Goal: Task Accomplishment & Management: Use online tool/utility

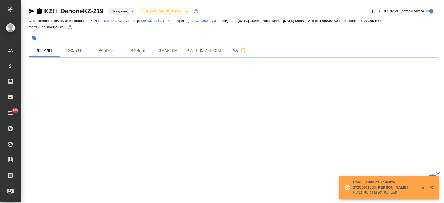
select select "RU"
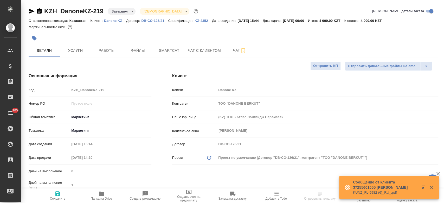
type textarea "x"
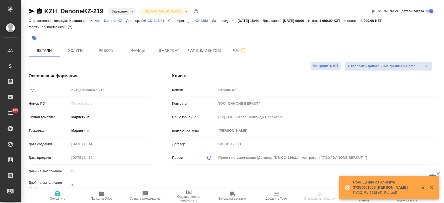
type textarea "x"
type input "Валеев Динар"
type input "[PERSON_NAME]"
click at [200, 22] on link "KZ-4352" at bounding box center [203, 20] width 17 height 4
type textarea "x"
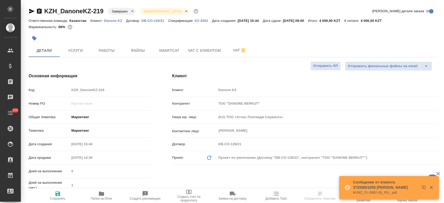
type textarea "x"
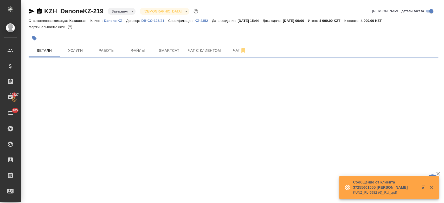
select select "RU"
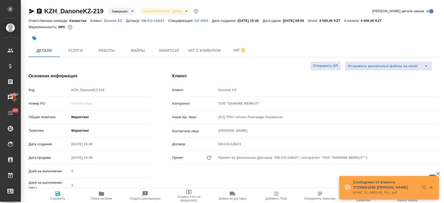
type textarea "x"
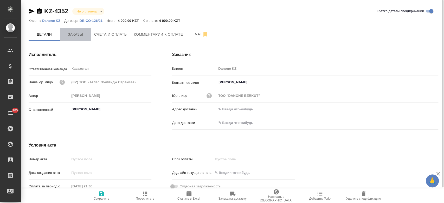
click at [73, 39] on button "Заказы" at bounding box center [75, 34] width 31 height 13
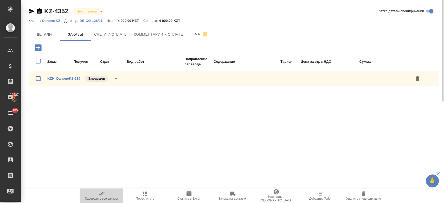
click at [106, 193] on span "Завершить все заказы" at bounding box center [101, 196] width 37 height 10
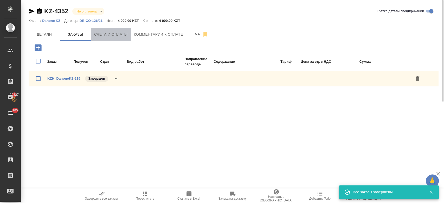
click at [108, 32] on span "Счета и оплаты" at bounding box center [111, 34] width 34 height 7
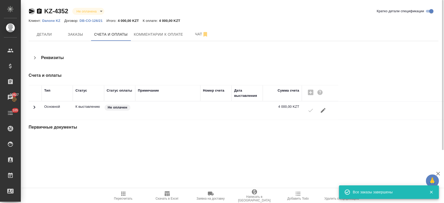
click at [30, 11] on icon "button" at bounding box center [31, 11] width 5 height 5
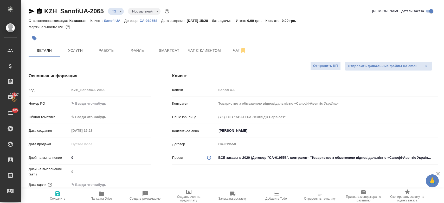
select select "RU"
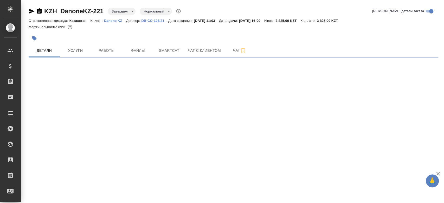
select select "RU"
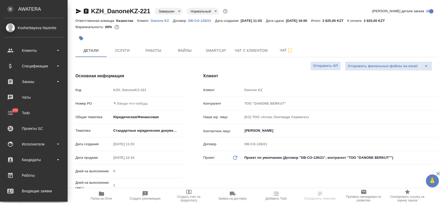
type textarea "x"
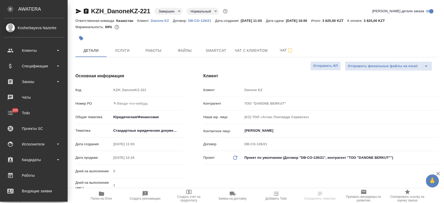
type textarea "x"
click at [42, 67] on div "Спецификации" at bounding box center [34, 66] width 60 height 8
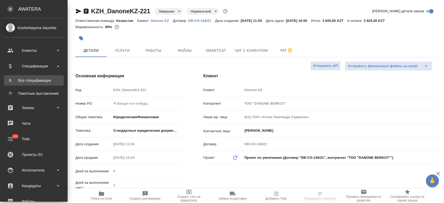
click at [45, 78] on div "Все спецификации" at bounding box center [34, 80] width 55 height 5
type textarea "x"
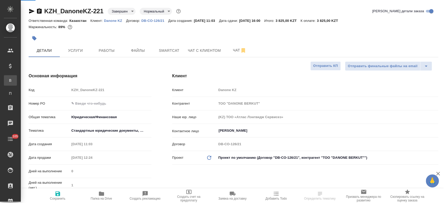
type textarea "x"
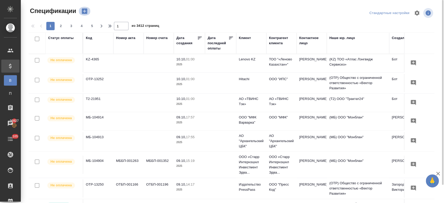
click at [84, 9] on icon "button" at bounding box center [84, 11] width 5 height 5
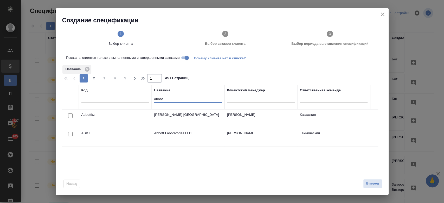
click at [175, 102] on input "abbot" at bounding box center [188, 99] width 68 height 7
type input "a"
type input "danon"
click at [69, 135] on input "checkbox" at bounding box center [70, 134] width 4 height 4
checkbox input "true"
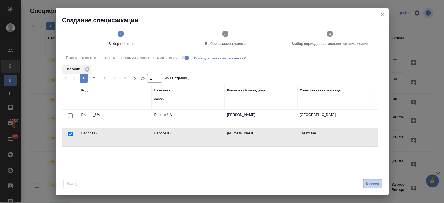
click at [374, 186] on span "Вперед" at bounding box center [372, 184] width 13 height 6
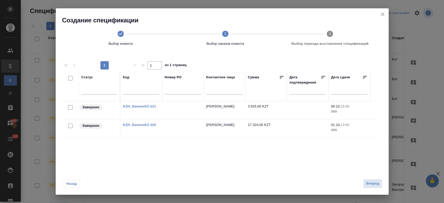
click at [69, 106] on input "checkbox" at bounding box center [70, 107] width 4 height 4
checkbox input "true"
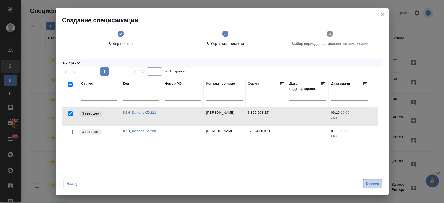
click at [373, 184] on span "Вперед" at bounding box center [372, 184] width 13 height 6
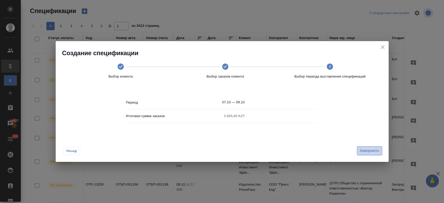
click at [369, 150] on span "Завершить" at bounding box center [370, 151] width 20 height 6
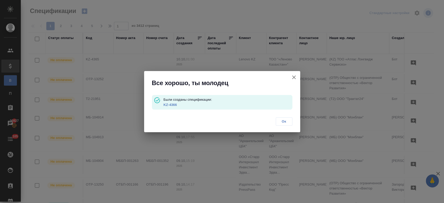
click at [172, 104] on link "KZ-4366" at bounding box center [169, 105] width 13 height 4
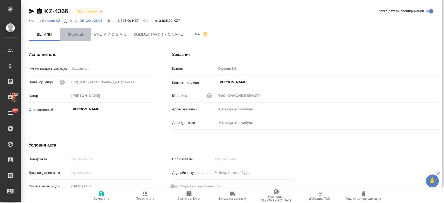
click at [80, 36] on span "Заказы" at bounding box center [75, 34] width 25 height 7
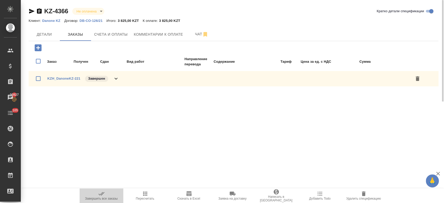
click at [103, 195] on icon "button" at bounding box center [101, 194] width 6 height 6
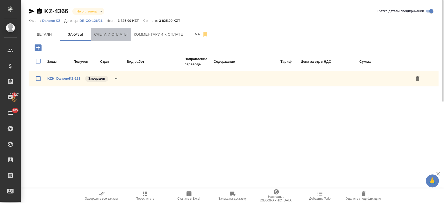
click at [116, 36] on span "Счета и оплаты" at bounding box center [111, 34] width 34 height 7
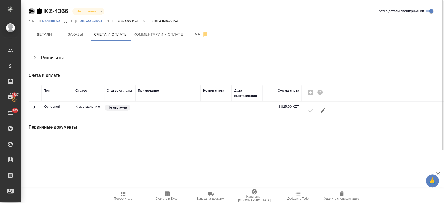
click at [31, 11] on icon "button" at bounding box center [32, 11] width 6 height 6
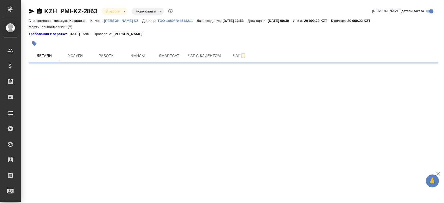
select select "RU"
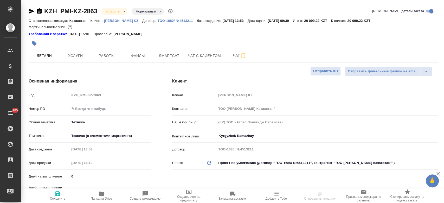
type textarea "x"
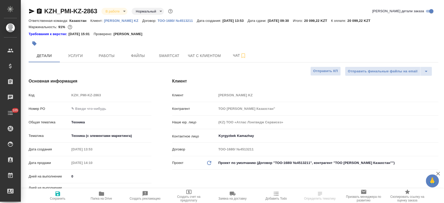
type textarea "x"
click at [102, 194] on icon "button" at bounding box center [101, 194] width 5 height 4
type textarea "x"
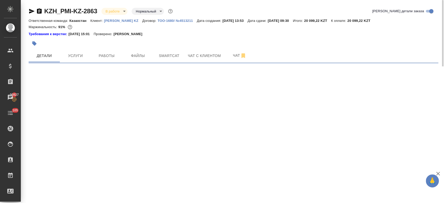
select select "RU"
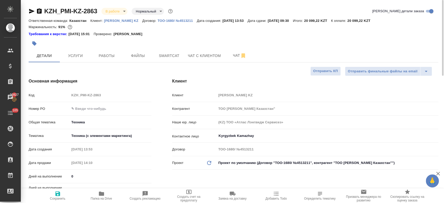
type textarea "x"
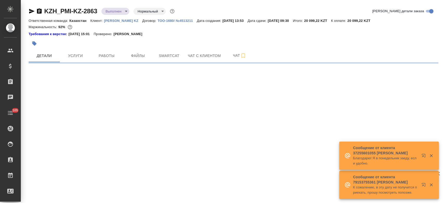
select select "RU"
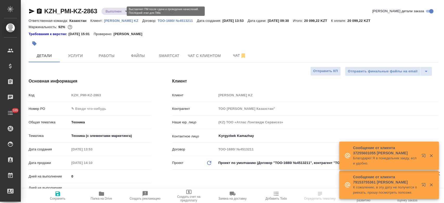
type textarea "x"
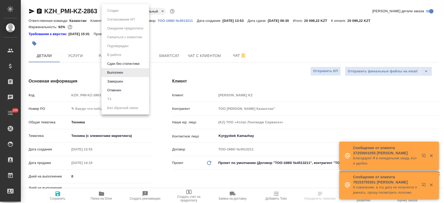
click at [117, 13] on body "🙏 .cls-1 fill:#fff; AWATERA Kosherbayeva Nazerke Клиенты Спецификации Заказы Ча…" at bounding box center [222, 101] width 444 height 203
click at [180, 40] on div at bounding box center [222, 101] width 444 height 203
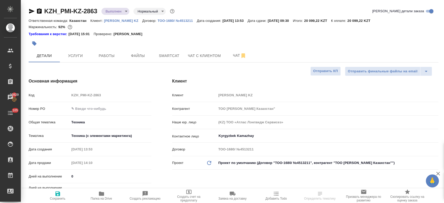
click at [114, 22] on p "Philip Morris KZ" at bounding box center [123, 21] width 38 height 4
type textarea "x"
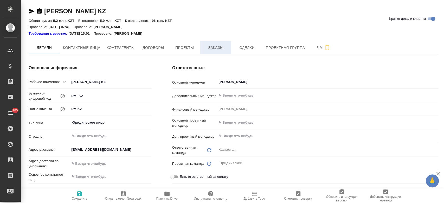
type textarea "x"
click at [212, 47] on span "Заказы" at bounding box center [215, 48] width 25 height 7
type textarea "x"
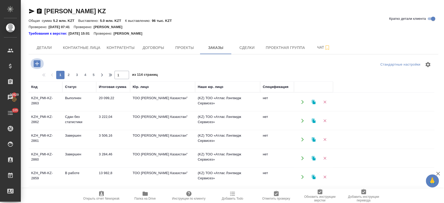
click at [37, 64] on icon "button" at bounding box center [37, 63] width 9 height 9
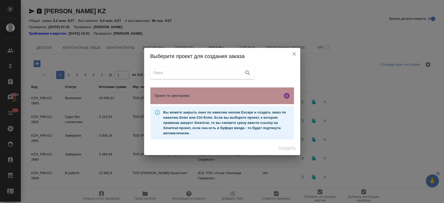
click at [173, 93] on span "Проект по умолчанию" at bounding box center [218, 95] width 126 height 5
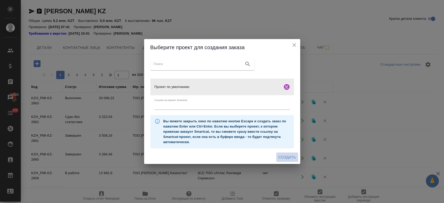
click at [286, 159] on span "Создать" at bounding box center [287, 157] width 17 height 7
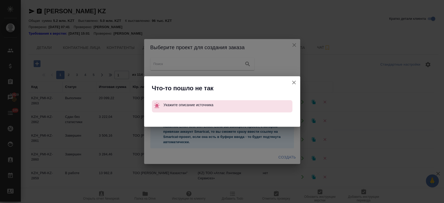
click at [296, 85] on icon "button" at bounding box center [294, 82] width 6 height 6
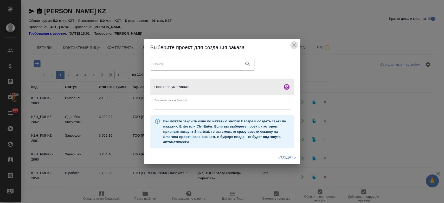
click at [295, 46] on icon "close" at bounding box center [295, 45] width 4 height 4
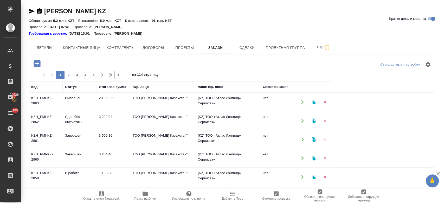
click at [82, 98] on td "Выполнен" at bounding box center [79, 102] width 34 height 18
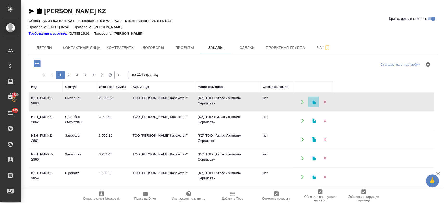
click at [311, 104] on button "button" at bounding box center [313, 102] width 11 height 11
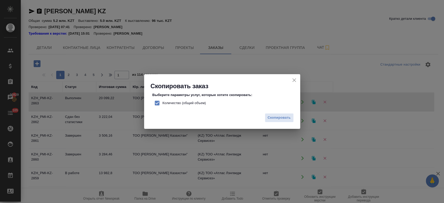
click at [186, 103] on span "Количество (общий объем)" at bounding box center [184, 102] width 43 height 5
click at [163, 103] on input "Количество (общий объем)" at bounding box center [157, 103] width 11 height 11
checkbox input "false"
click at [286, 119] on span "Скопировать" at bounding box center [279, 118] width 23 height 6
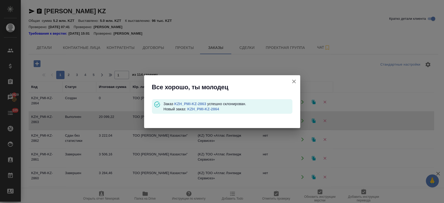
click at [200, 108] on link "KZH_PMI-KZ-2864" at bounding box center [203, 109] width 32 height 4
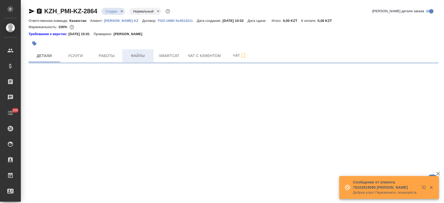
select select "RU"
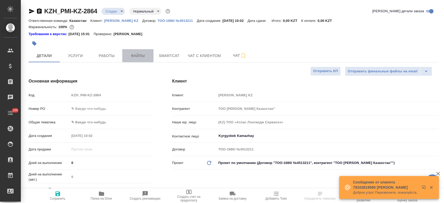
type textarea "x"
click at [141, 55] on span "Файлы" at bounding box center [137, 56] width 25 height 7
type textarea "x"
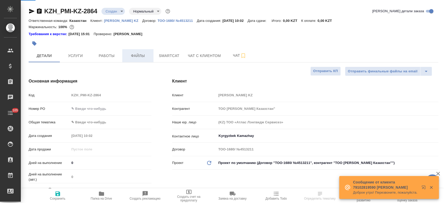
type textarea "x"
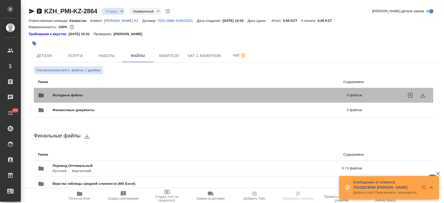
click at [80, 96] on span "Исходные файлы" at bounding box center [134, 95] width 162 height 5
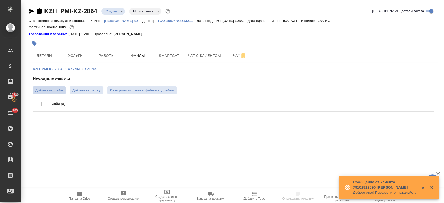
click at [56, 89] on span "Добавить файл" at bounding box center [49, 90] width 28 height 5
click at [0, 0] on input "Добавить файл" at bounding box center [0, 0] width 0 height 0
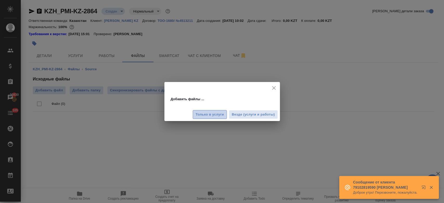
click at [201, 115] on span "Только в услуги" at bounding box center [210, 115] width 28 height 6
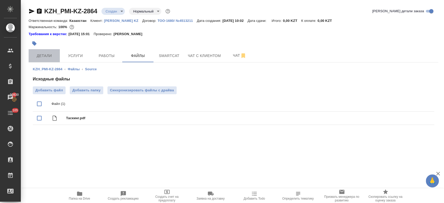
click at [53, 58] on span "Детали" at bounding box center [44, 56] width 25 height 7
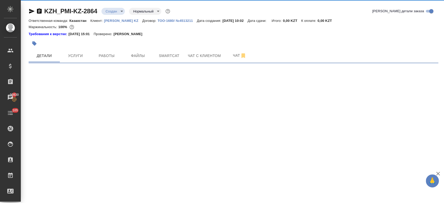
select select "RU"
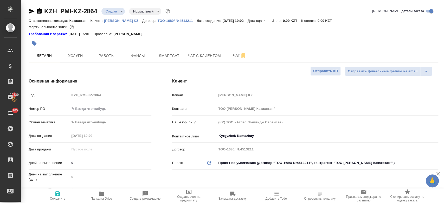
type textarea "x"
click at [239, 137] on input "Kyrgyzbek Kamazhay" at bounding box center [318, 136] width 201 height 6
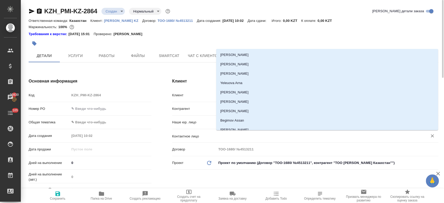
type textarea "x"
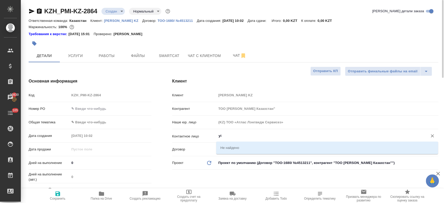
type input "y"
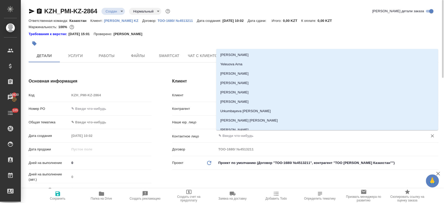
type textarea "x"
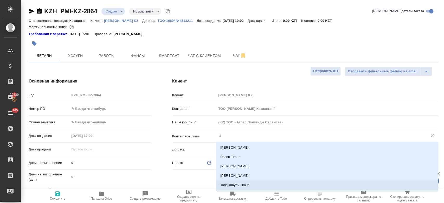
click at [239, 185] on li "Tansikbayev Timur" at bounding box center [327, 184] width 222 height 9
type input "Tansikbayev Timur"
type textarea "x"
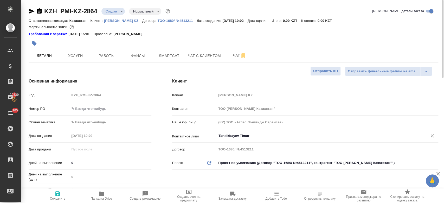
type input "Tansikbayev Timur"
click at [60, 196] on icon "button" at bounding box center [58, 194] width 6 height 6
type textarea "x"
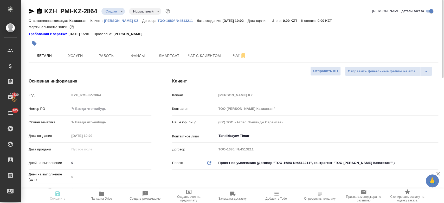
type textarea "x"
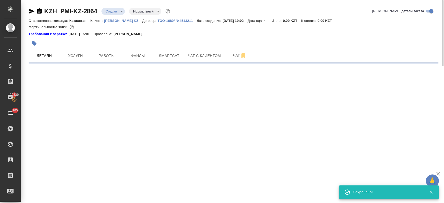
select select "RU"
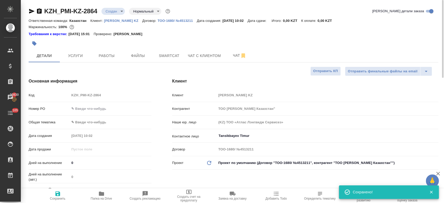
type textarea "x"
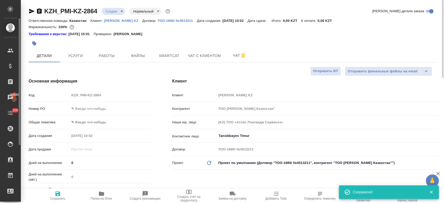
type textarea "x"
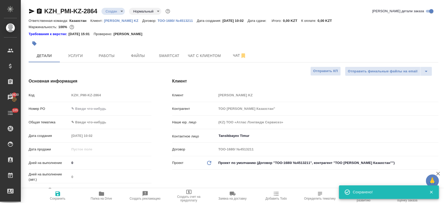
type textarea "x"
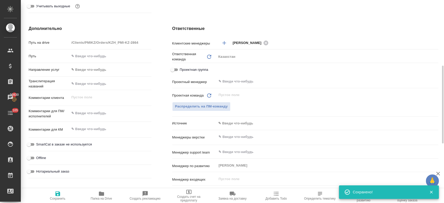
scroll to position [201, 0]
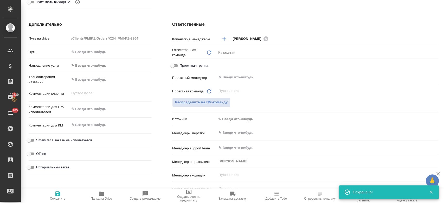
type textarea "x"
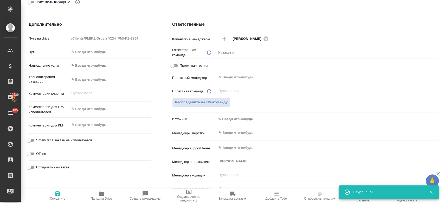
type textarea "x"
click at [91, 111] on textarea at bounding box center [110, 109] width 81 height 9
type textarea "п"
type textarea "x"
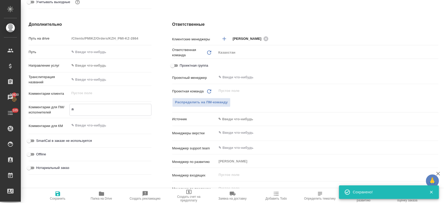
type textarea "x"
type textarea "пе"
type textarea "x"
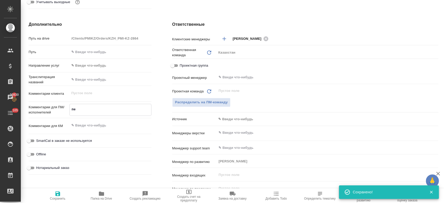
type textarea "x"
type textarea "пер"
type textarea "x"
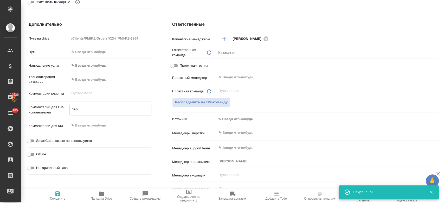
type textarea "пере"
type textarea "x"
type textarea "перево"
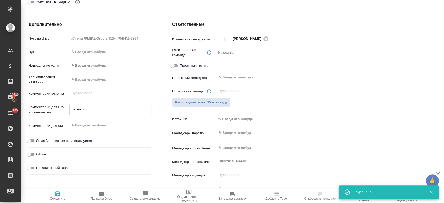
type textarea "x"
type textarea "перевод"
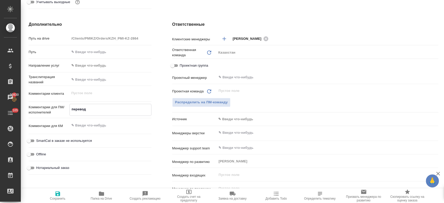
type textarea "x"
type textarea "перевод"
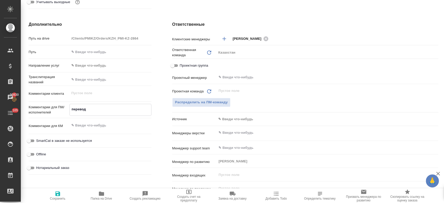
type textarea "x"
type textarea "перевод рус"
type textarea "x"
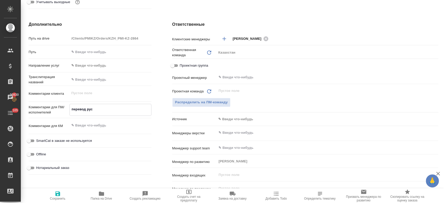
type textarea "x"
type textarea "перевод рус="
type textarea "x"
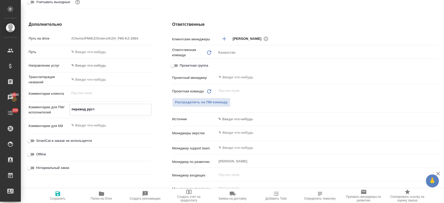
type textarea "перевод рус=к"
type textarea "x"
type textarea "перевод рус=ка"
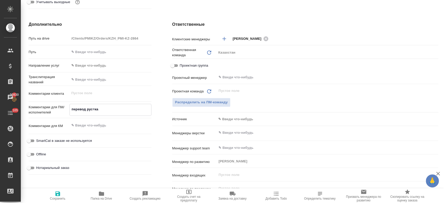
type textarea "x"
type textarea "перевод рус=кащ"
type textarea "x"
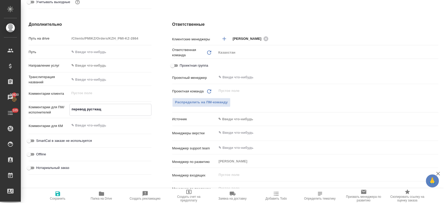
type textarea "x"
type textarea "перевод рус=ка"
type textarea "x"
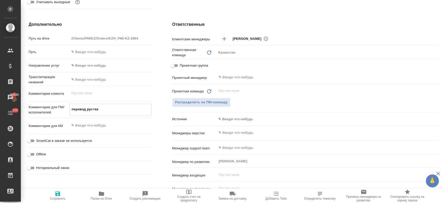
type textarea "x"
type textarea "перевод рус=каз"
type textarea "x"
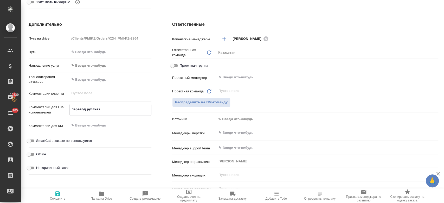
type textarea "перевод рус=каз,"
type textarea "x"
type textarea "перевод рус=каз,"
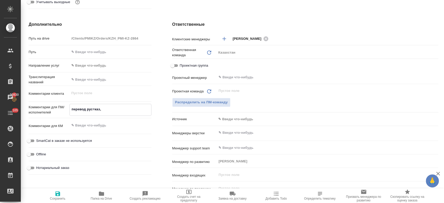
type textarea "x"
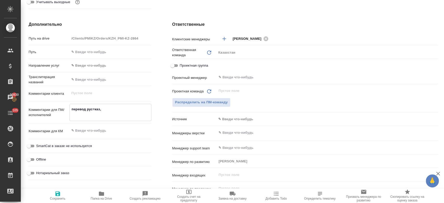
type textarea "перевод рус=каз,"
type textarea "x"
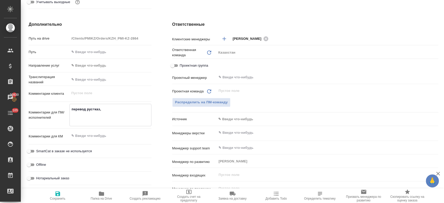
type textarea "перевод рус=каз, т"
type textarea "x"
type textarea "перевод рус=каз, то"
type textarea "x"
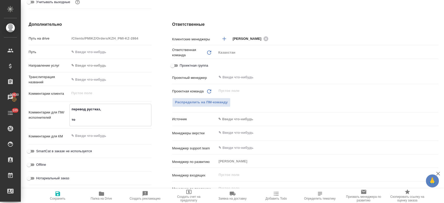
type textarea "перевод рус=каз, то"
type textarea "x"
type textarea "перевод рус=каз, то ч"
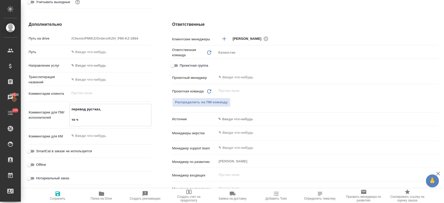
type textarea "x"
type textarea "перевод рус=каз, то чт"
type textarea "x"
type textarea "перевод рус=каз, то что"
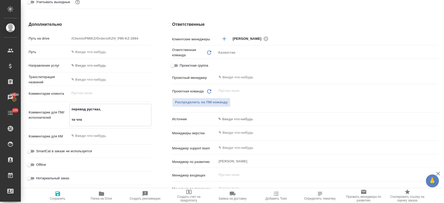
type textarea "x"
type textarea "перевод рус=каз, то что в"
type textarea "x"
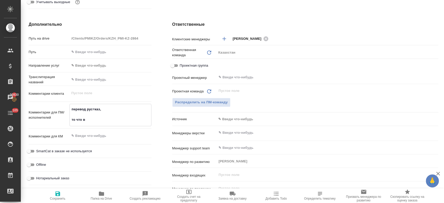
type textarea "перевод рус=каз, то что вн"
type textarea "x"
type textarea "перевод рус=каз, то что вну"
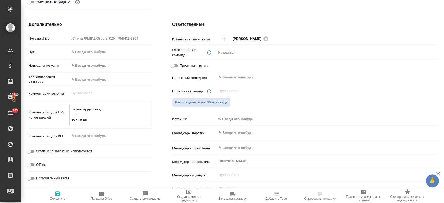
type textarea "x"
type textarea "перевод рус=каз, то что внут"
type textarea "x"
type textarea "перевод рус=каз, то что внути"
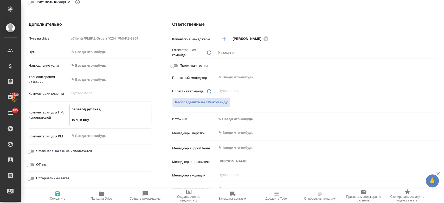
type textarea "x"
type textarea "перевод рус=каз, то что внути"
type textarea "x"
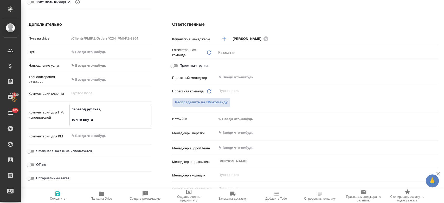
type textarea "x"
type textarea "перевод рус=каз, то что внути в"
type textarea "x"
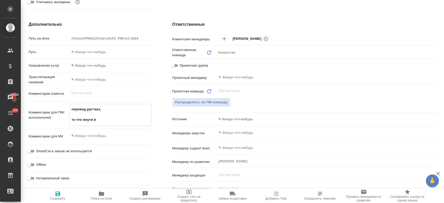
type textarea "перевод рус=каз, то что внути вс"
type textarea "x"
type textarea "перевод рус=каз, то что внути все"
type textarea "x"
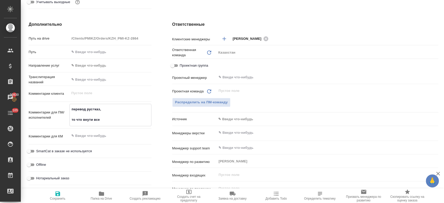
type textarea "x"
type textarea "перевод рус=каз, то что внути все"
type textarea "x"
type textarea "перевод рус=каз, то что внути все в"
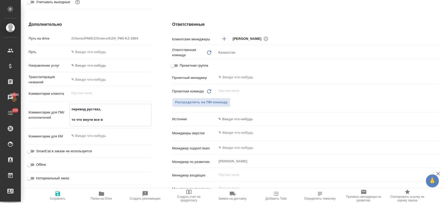
type textarea "x"
type textarea "перевод рус=каз, то что внути все"
type textarea "x"
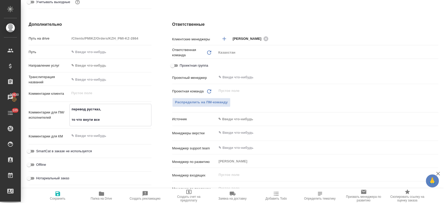
type textarea "x"
type textarea "перевод рус=каз, то что внути вс"
type textarea "x"
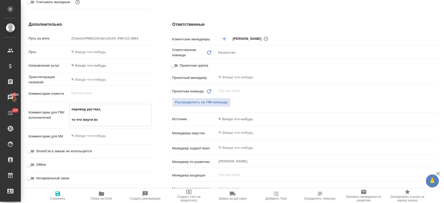
type textarea "x"
type textarea "перевод рус=каз, то что внути в"
type textarea "x"
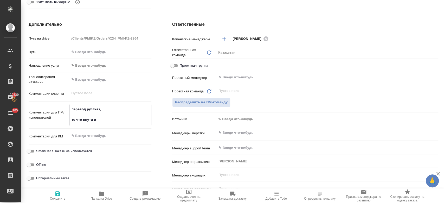
type textarea "перевод рус=каз, то что внути"
type textarea "x"
type textarea "перевод рус=каз, то что внути"
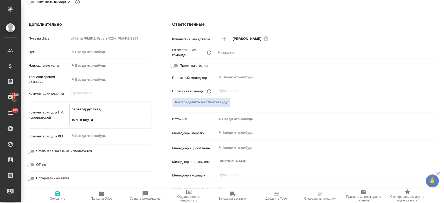
type textarea "x"
type textarea "перевод рус=каз, то что внут"
type textarea "x"
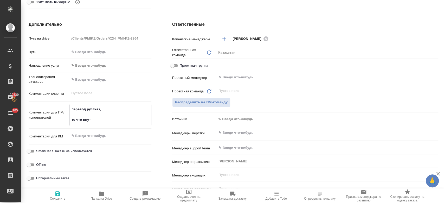
type textarea "x"
type textarea "перевод рус=каз, то что внутр"
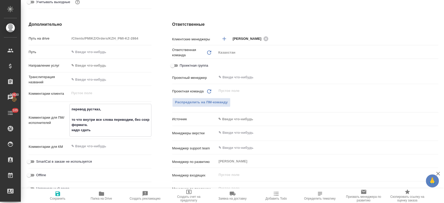
paste textarea "**[KZ-4366](https://tera.awatera.com/Specification/68e8ab0cae72ad383df4a4ac/pay…"
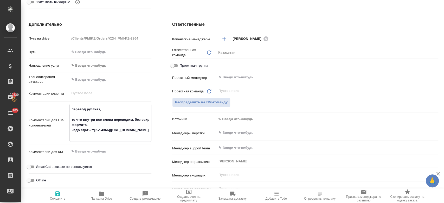
drag, startPoint x: 94, startPoint y: 132, endPoint x: 131, endPoint y: 135, distance: 37.3
click at [131, 135] on textarea "перевод рус=каз, то что внутри все слова переводим, без сохр формата. надо сдат…" at bounding box center [110, 122] width 81 height 35
drag, startPoint x: 131, startPoint y: 135, endPoint x: 92, endPoint y: 130, distance: 39.5
click at [92, 130] on textarea "перевод рус=каз, то что внутри все слова переводим, без сохр формата. надо сдат…" at bounding box center [110, 122] width 81 height 35
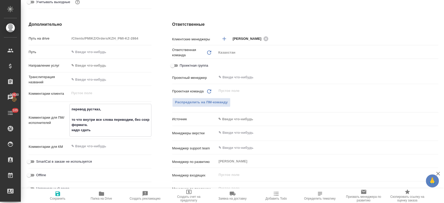
paste textarea "в формате ворд таблицы"
click at [57, 192] on icon "button" at bounding box center [58, 194] width 6 height 6
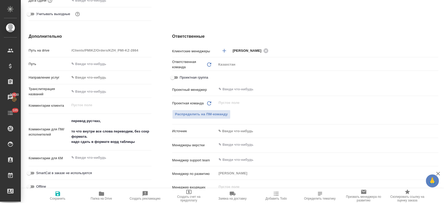
scroll to position [0, 0]
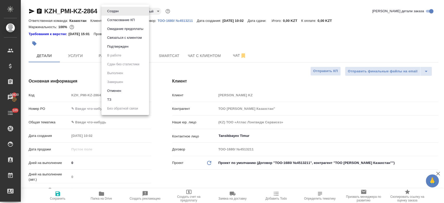
click at [117, 11] on body "🙏 .cls-1 fill:#fff; AWATERA Kosherbayeva Nazerke Клиенты Спецификации Заказы 20…" at bounding box center [222, 101] width 444 height 203
click at [128, 100] on li "ТЗ" at bounding box center [126, 99] width 48 height 9
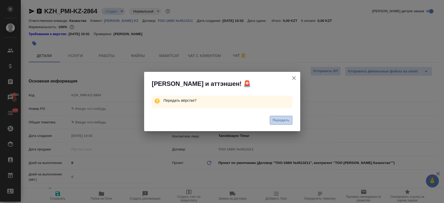
click at [281, 120] on span "Передать" at bounding box center [281, 120] width 17 height 6
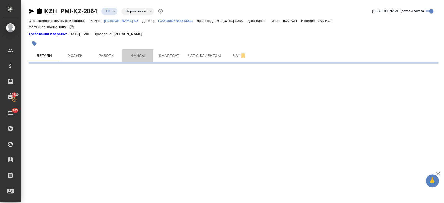
click at [136, 61] on button "Файлы" at bounding box center [137, 55] width 31 height 13
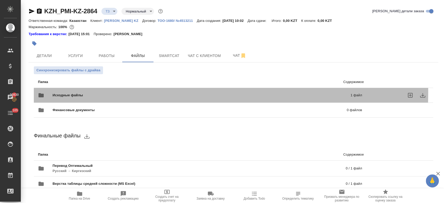
click at [95, 92] on div "Исходные файлы 1 файл" at bounding box center [200, 95] width 324 height 12
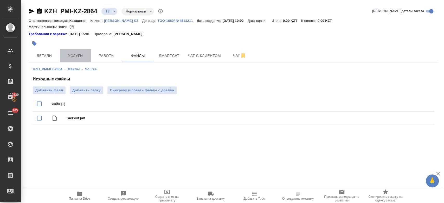
click at [79, 61] on button "Услуги" at bounding box center [75, 55] width 31 height 13
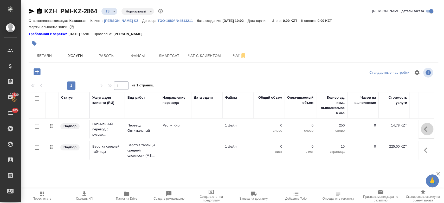
click at [421, 124] on button "button" at bounding box center [427, 129] width 12 height 12
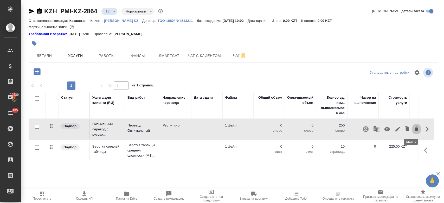
click at [415, 129] on icon "button" at bounding box center [417, 129] width 4 height 5
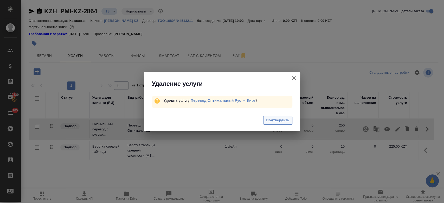
click at [290, 120] on button "Подтвердить" at bounding box center [277, 120] width 29 height 9
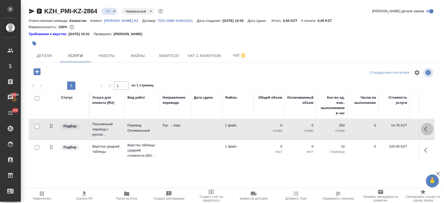
click at [425, 129] on button "button" at bounding box center [427, 129] width 12 height 12
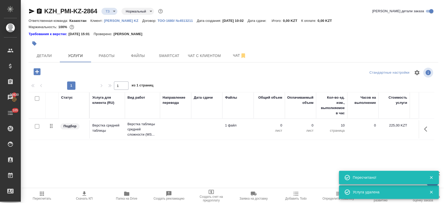
click at [423, 148] on div "Статус Услуга для клиента (RU) Вид работ Направление перевода Дата сдачи Файлы …" at bounding box center [232, 148] width 406 height 112
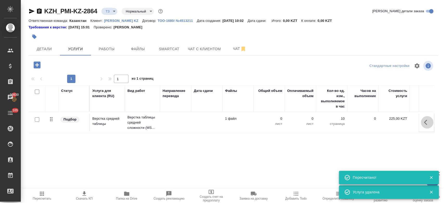
click at [421, 121] on button "button" at bounding box center [427, 122] width 12 height 12
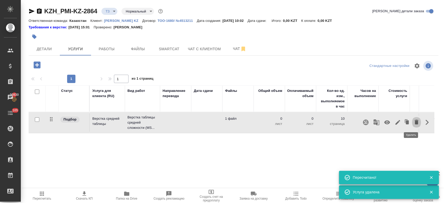
click at [414, 120] on icon "button" at bounding box center [417, 122] width 6 height 6
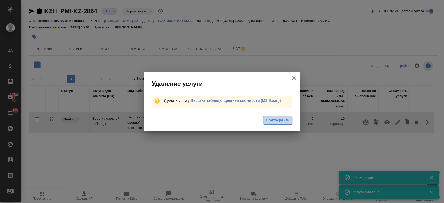
click at [274, 118] on span "Подтвердить" at bounding box center [277, 120] width 23 height 6
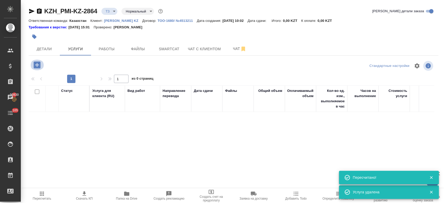
click at [37, 64] on icon "button" at bounding box center [37, 64] width 9 height 9
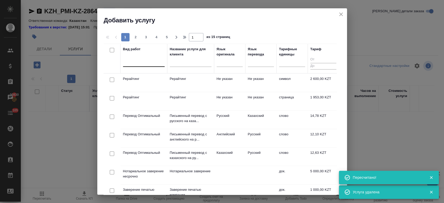
click at [153, 64] on div at bounding box center [144, 62] width 42 height 8
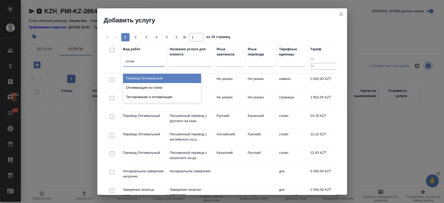
click at [154, 77] on div "Перевод Оптимальный" at bounding box center [162, 78] width 78 height 9
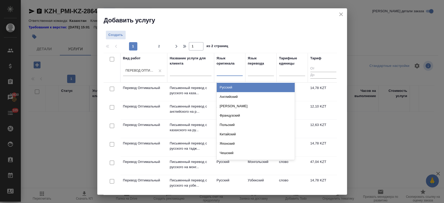
click at [230, 71] on div at bounding box center [230, 71] width 26 height 8
click at [233, 88] on div "Русский" at bounding box center [256, 87] width 78 height 9
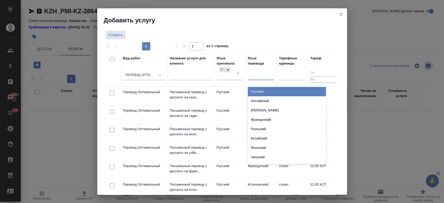
click at [265, 76] on div at bounding box center [261, 75] width 26 height 8
click at [255, 92] on div "Казахский" at bounding box center [287, 91] width 78 height 9
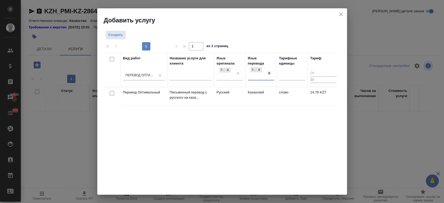
click at [239, 92] on td "Русский" at bounding box center [229, 96] width 31 height 18
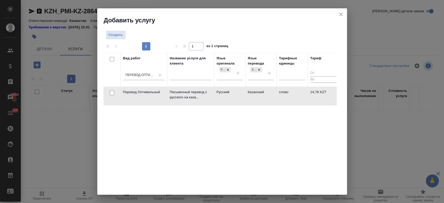
click at [239, 92] on td "Русский" at bounding box center [229, 96] width 31 height 18
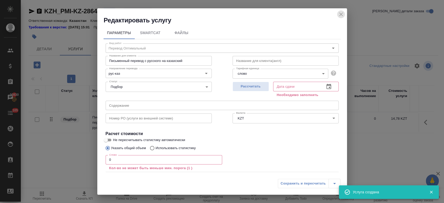
click at [341, 13] on icon "close" at bounding box center [341, 14] width 6 height 6
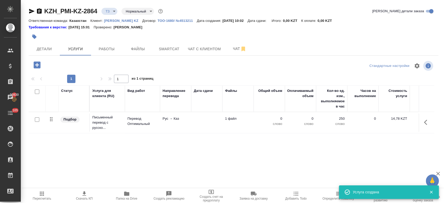
click at [37, 121] on input "checkbox" at bounding box center [37, 119] width 4 height 4
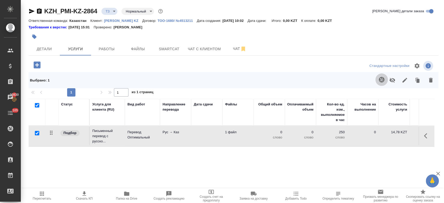
click at [379, 78] on icon "button" at bounding box center [381, 79] width 5 height 5
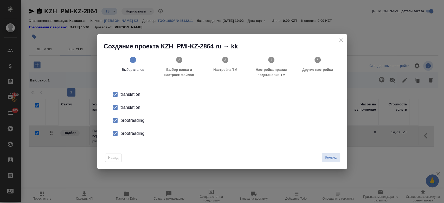
click at [139, 109] on div "translation" at bounding box center [228, 107] width 214 height 6
drag, startPoint x: 136, startPoint y: 125, endPoint x: 129, endPoint y: 121, distance: 7.7
click at [129, 121] on li "proofreading" at bounding box center [222, 120] width 233 height 13
click at [129, 121] on div "proofreading" at bounding box center [228, 120] width 214 height 6
click at [129, 134] on div "proofreading" at bounding box center [228, 133] width 214 height 6
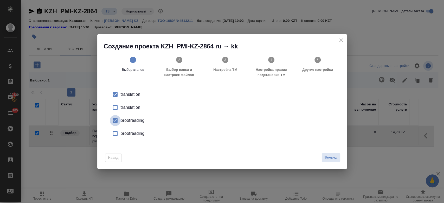
click at [120, 119] on input "checkbox" at bounding box center [115, 120] width 11 height 11
click at [332, 161] on button "Вперед" at bounding box center [331, 157] width 19 height 9
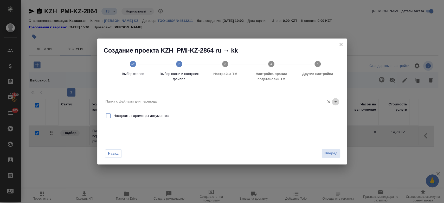
click at [334, 102] on icon "Open" at bounding box center [336, 102] width 6 height 6
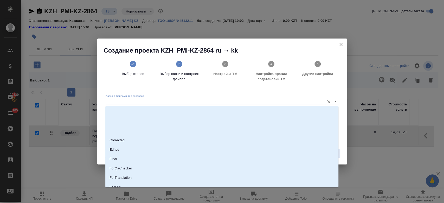
scroll to position [42, 0]
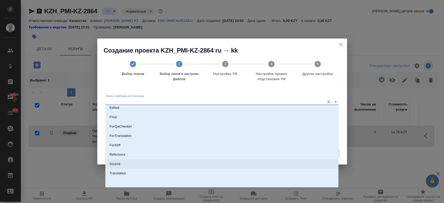
click at [186, 165] on li "Source" at bounding box center [221, 163] width 233 height 9
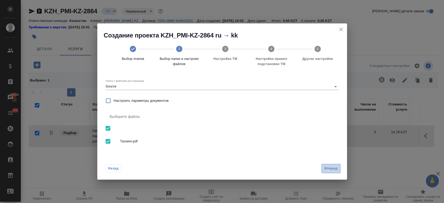
click at [328, 170] on span "Вперед" at bounding box center [331, 169] width 13 height 6
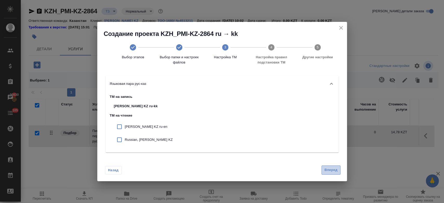
click at [334, 171] on span "Вперед" at bounding box center [331, 170] width 13 height 6
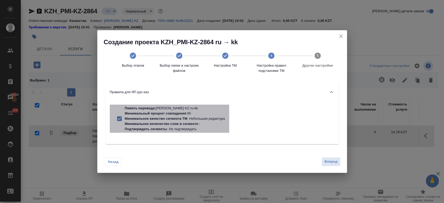
click at [187, 122] on p "Минимальное количество слов в сегменте" at bounding box center [161, 124] width 73 height 4
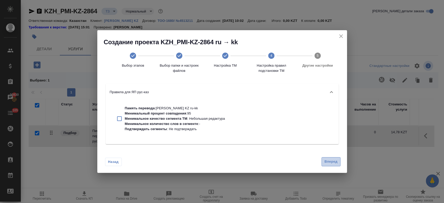
click at [334, 165] on button "Вперед" at bounding box center [331, 161] width 19 height 9
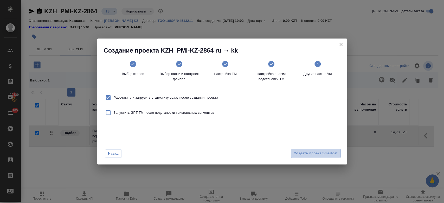
click at [321, 153] on span "Создать проект Smartcat" at bounding box center [316, 153] width 44 height 6
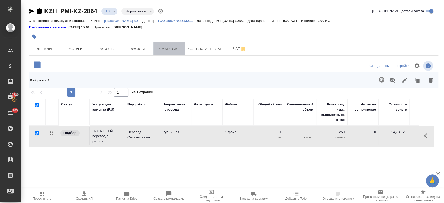
click at [172, 46] on span "Smartcat" at bounding box center [169, 49] width 25 height 7
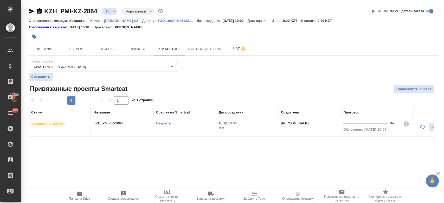
click at [165, 125] on link "Открыть" at bounding box center [163, 123] width 15 height 4
click at [81, 195] on icon "button" at bounding box center [79, 194] width 5 height 4
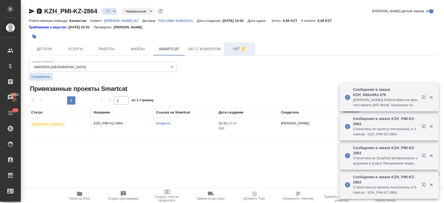
click at [233, 45] on button "Чат" at bounding box center [239, 48] width 31 height 13
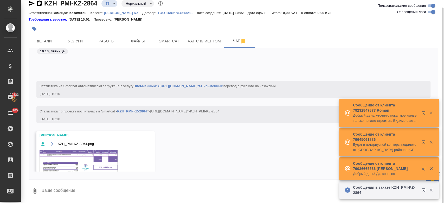
scroll to position [170, 0]
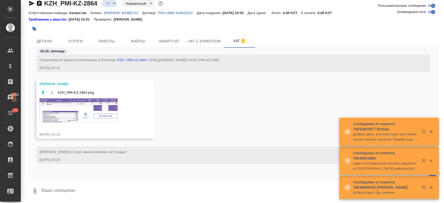
click at [101, 111] on img at bounding box center [79, 110] width 78 height 24
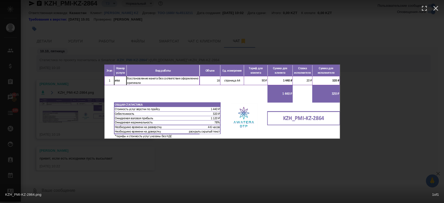
click at [230, 30] on div "KZH_PMI-KZ-2864.png 1 of 1" at bounding box center [222, 101] width 444 height 203
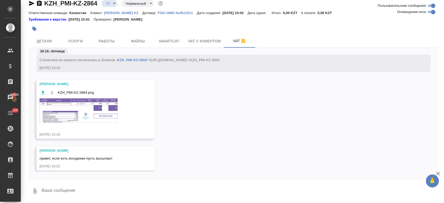
scroll to position [176, 0]
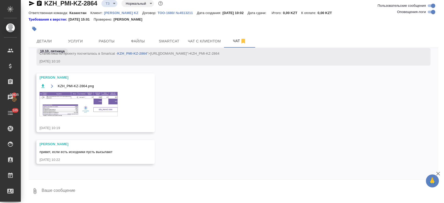
click at [86, 196] on textarea at bounding box center [239, 191] width 397 height 18
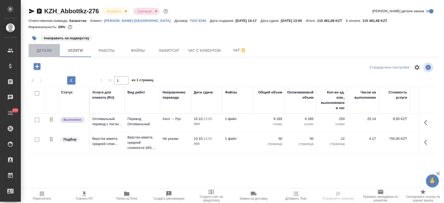
click at [43, 53] on span "Детали" at bounding box center [44, 50] width 25 height 7
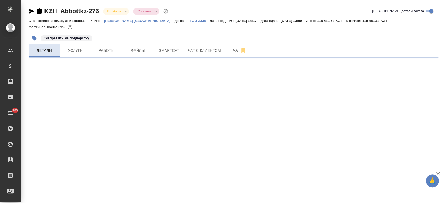
select select "RU"
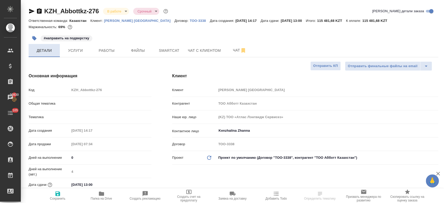
type textarea "x"
type input "Юридический"
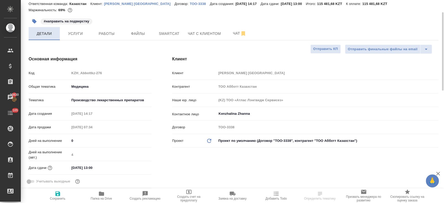
scroll to position [21, 0]
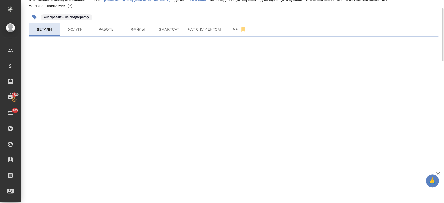
select select "RU"
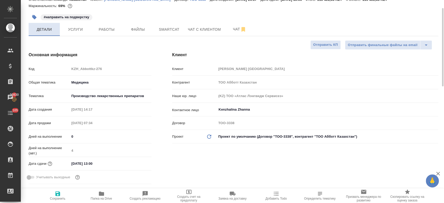
type textarea "x"
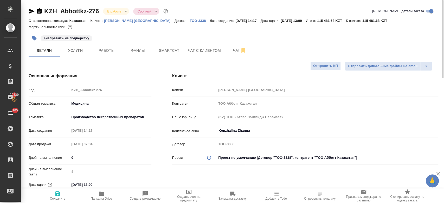
click at [118, 39] on div "#направить на подверстку" at bounding box center [165, 38] width 273 height 11
